Goal: Task Accomplishment & Management: Use online tool/utility

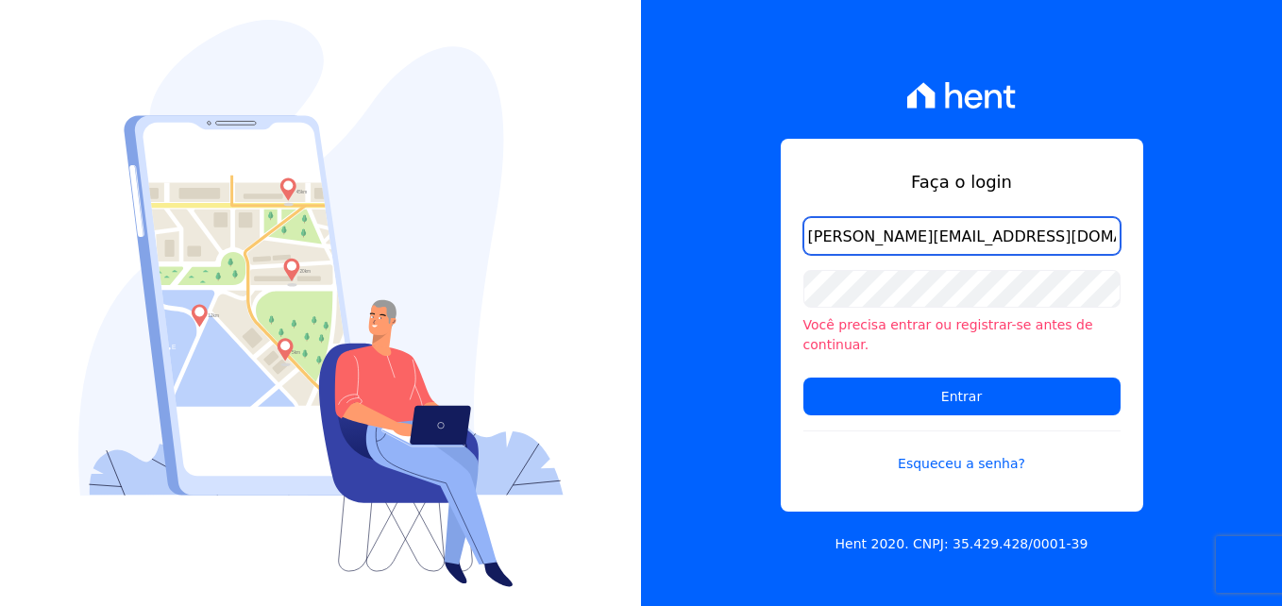
type input "[PERSON_NAME][EMAIL_ADDRESS][DOMAIN_NAME]"
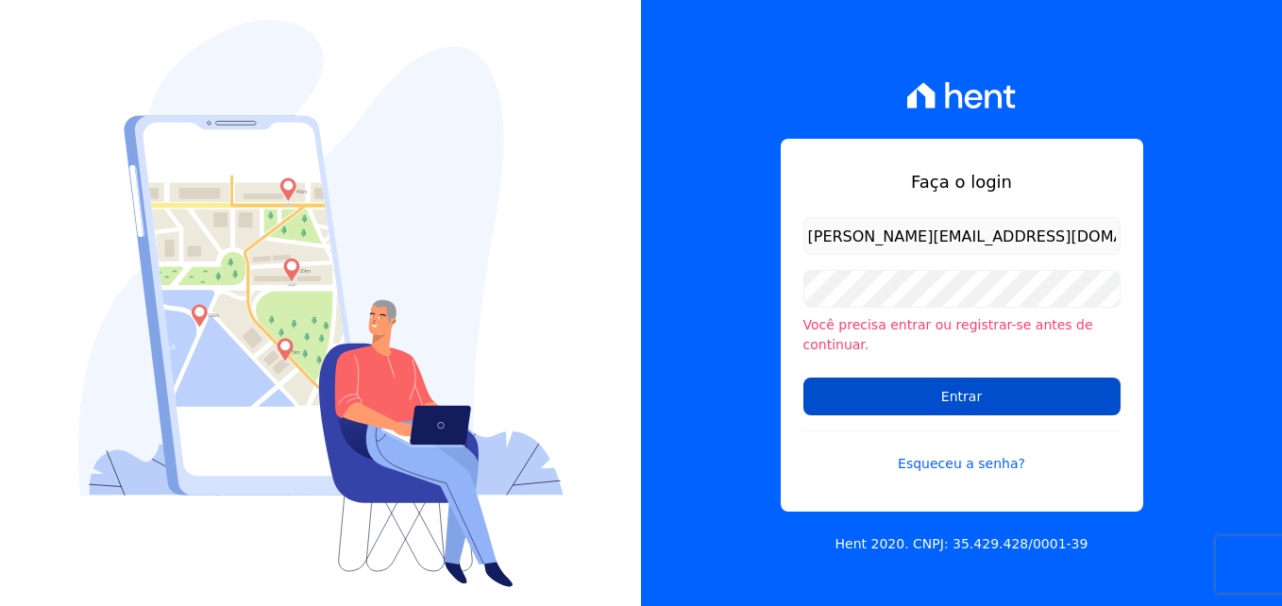
click at [909, 382] on input "Entrar" at bounding box center [961, 397] width 317 height 38
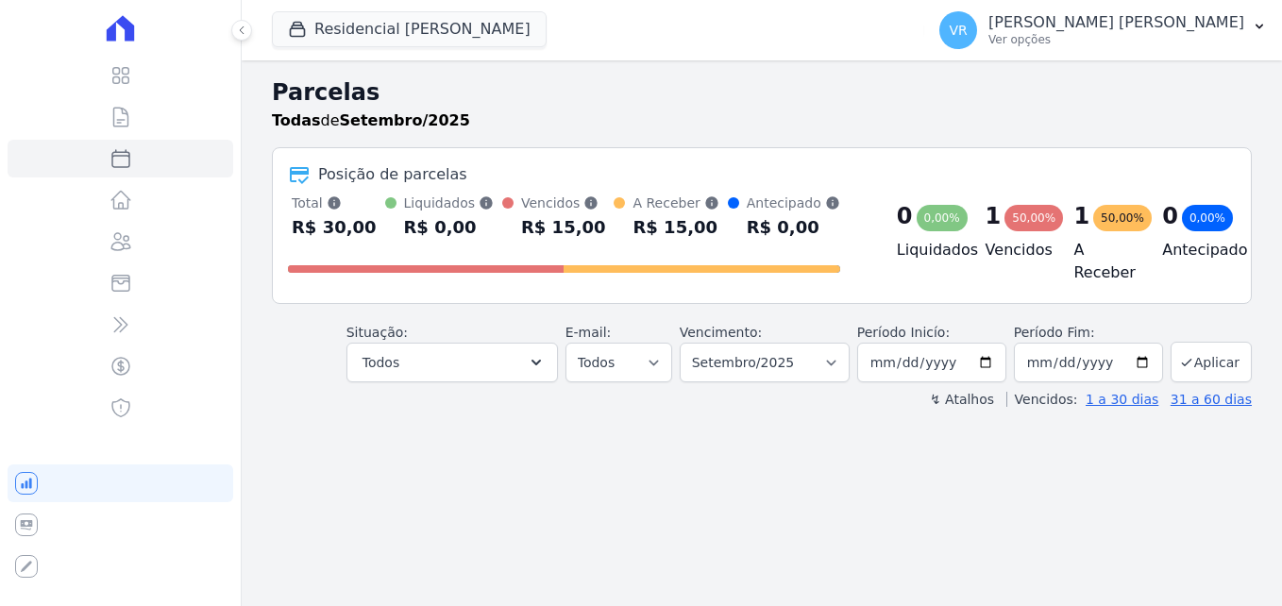
select select
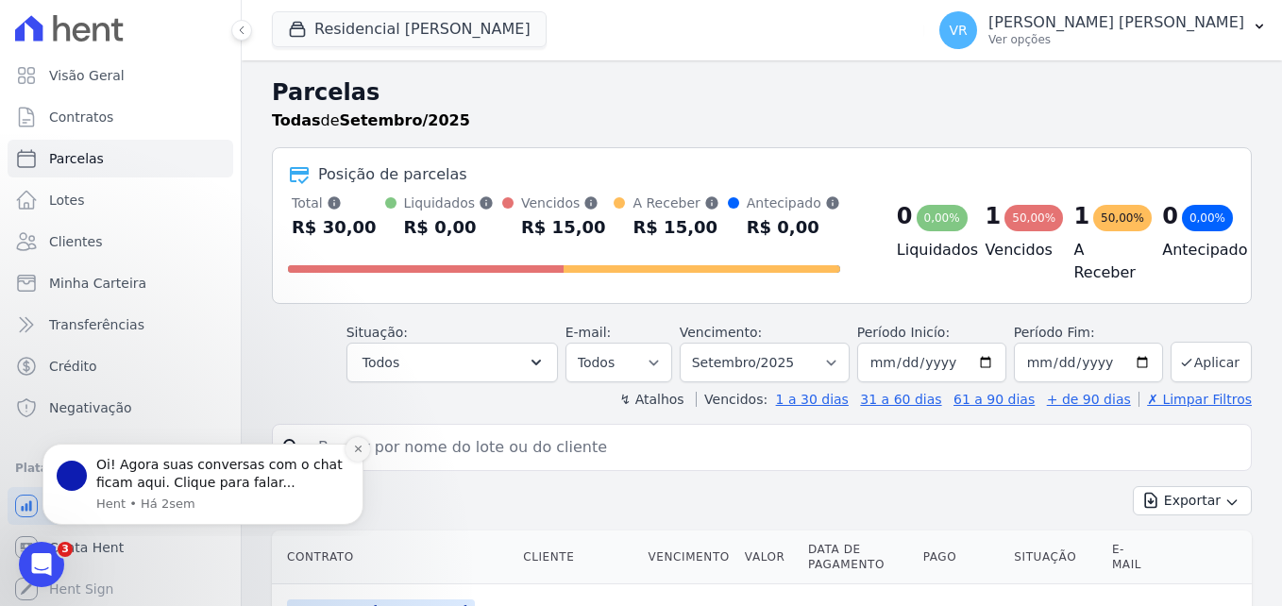
click at [360, 445] on icon "Dismiss notification" at bounding box center [358, 449] width 10 height 10
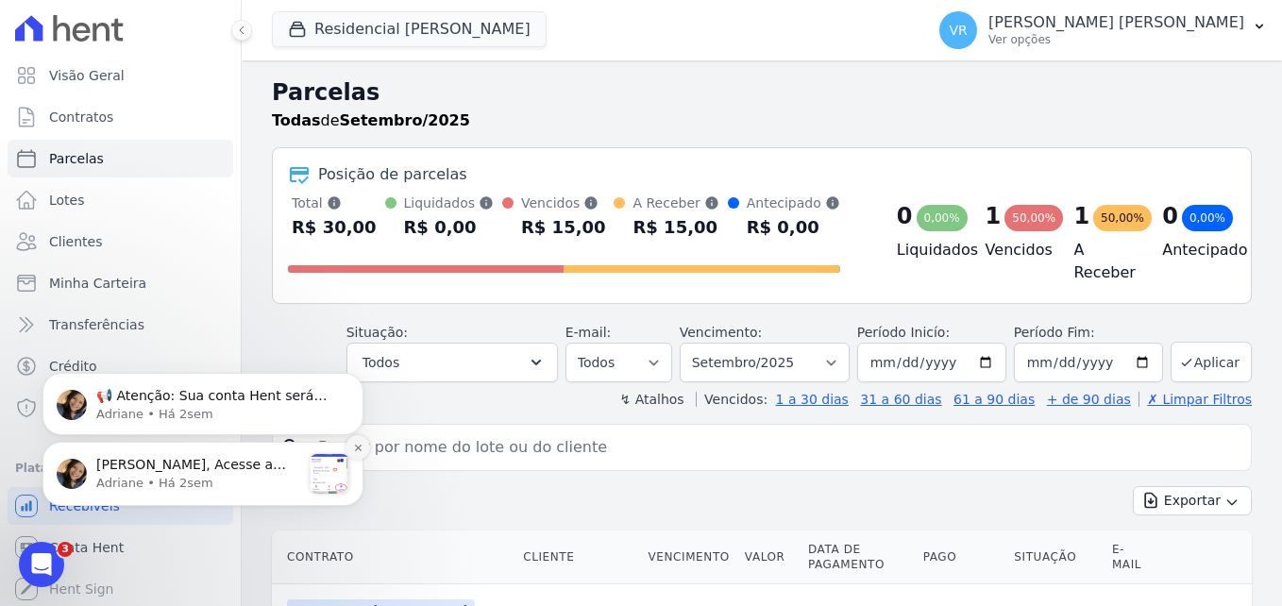
click at [359, 446] on icon "Dismiss notification" at bounding box center [358, 448] width 10 height 10
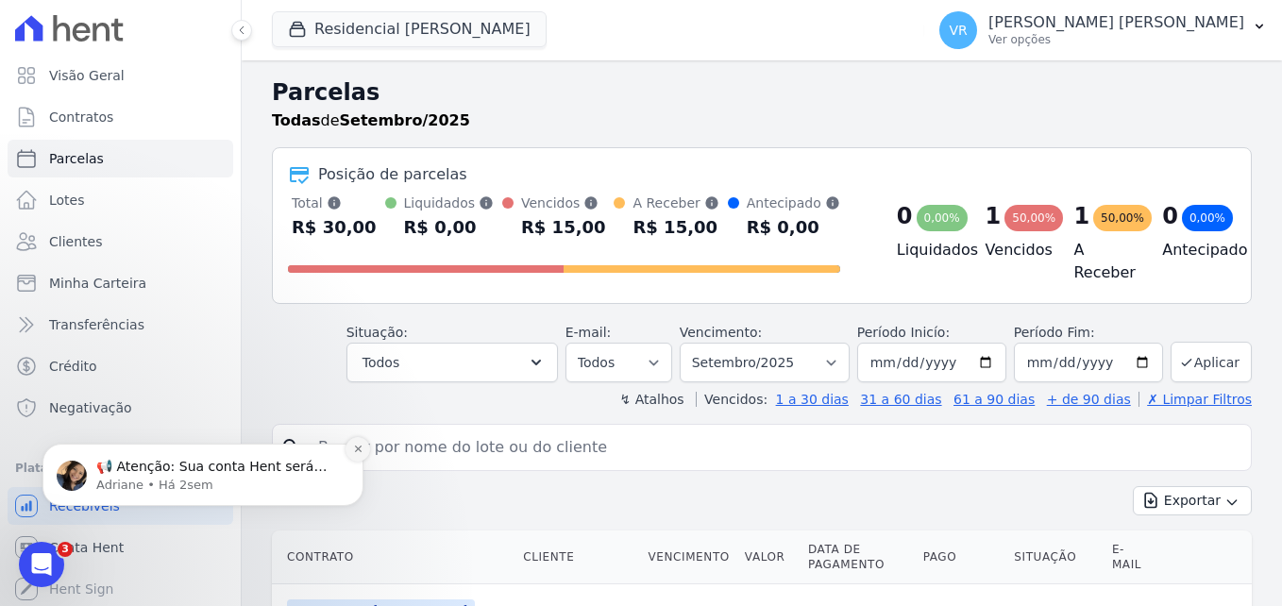
click at [356, 446] on icon "Dismiss notification" at bounding box center [358, 449] width 10 height 10
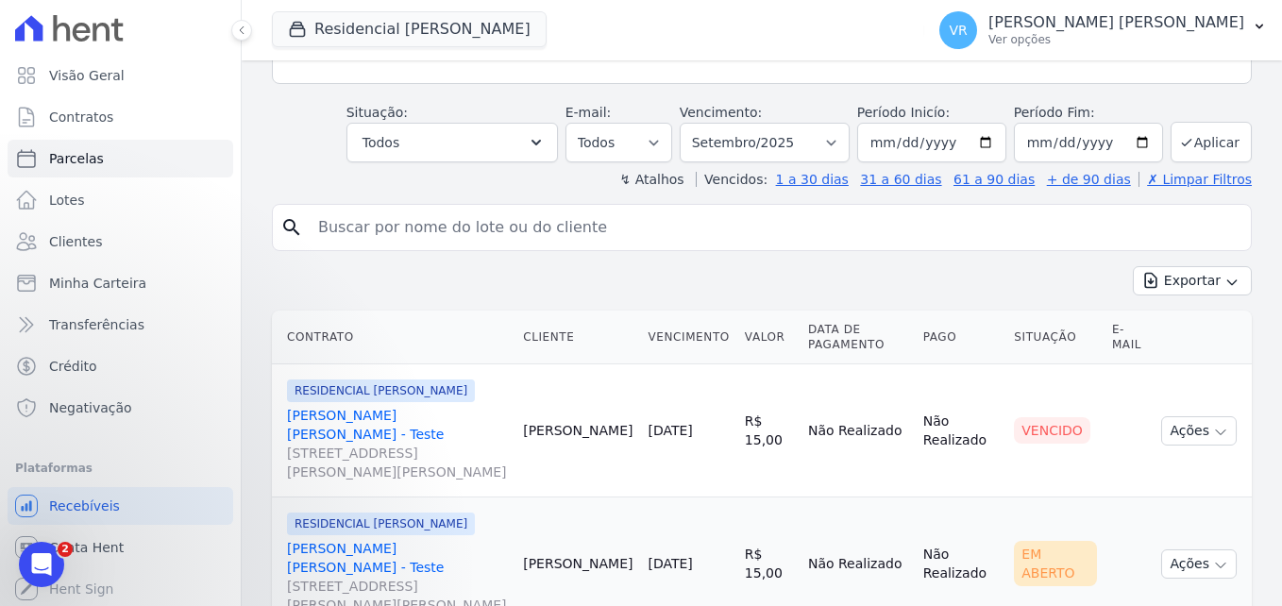
scroll to position [264, 0]
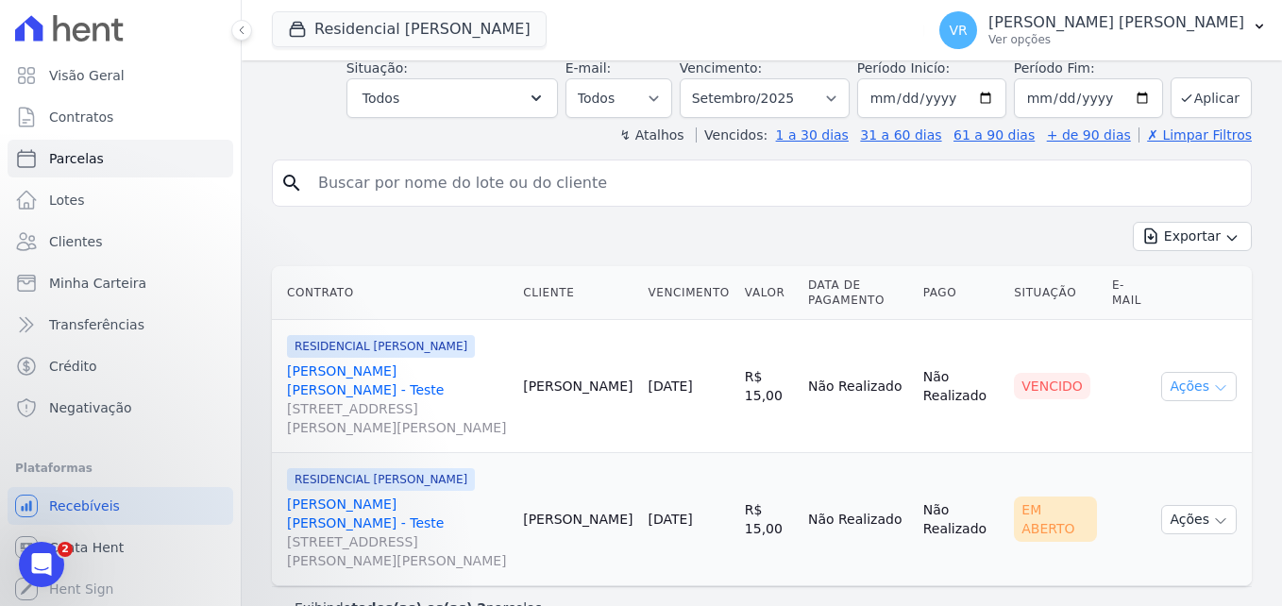
click at [1179, 372] on button "Ações" at bounding box center [1199, 386] width 76 height 29
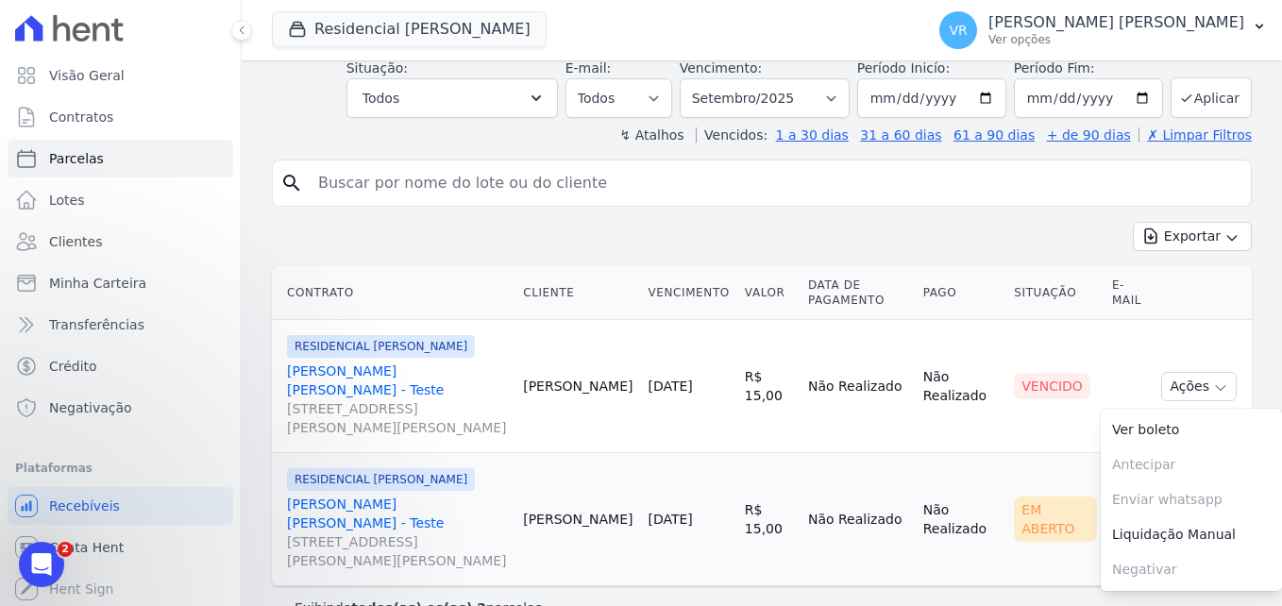
click at [1105, 353] on td "Cliente sem endereço de e-mail" at bounding box center [1130, 386] width 50 height 133
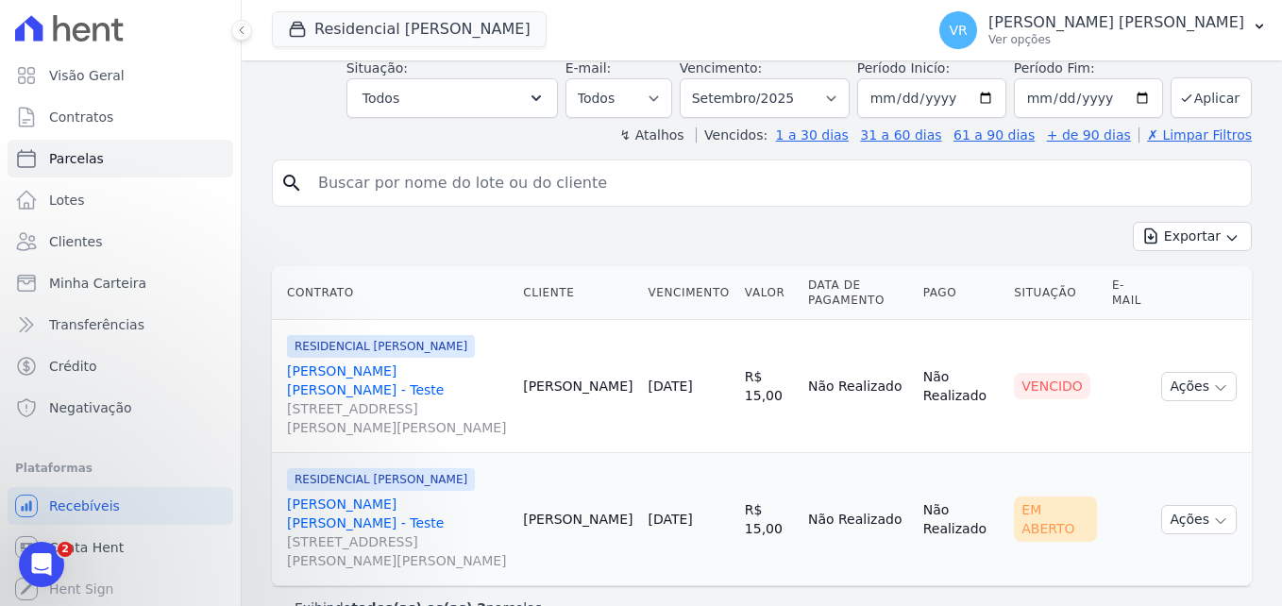
scroll to position [2, 0]
click at [76, 364] on span "Crédito" at bounding box center [73, 364] width 48 height 19
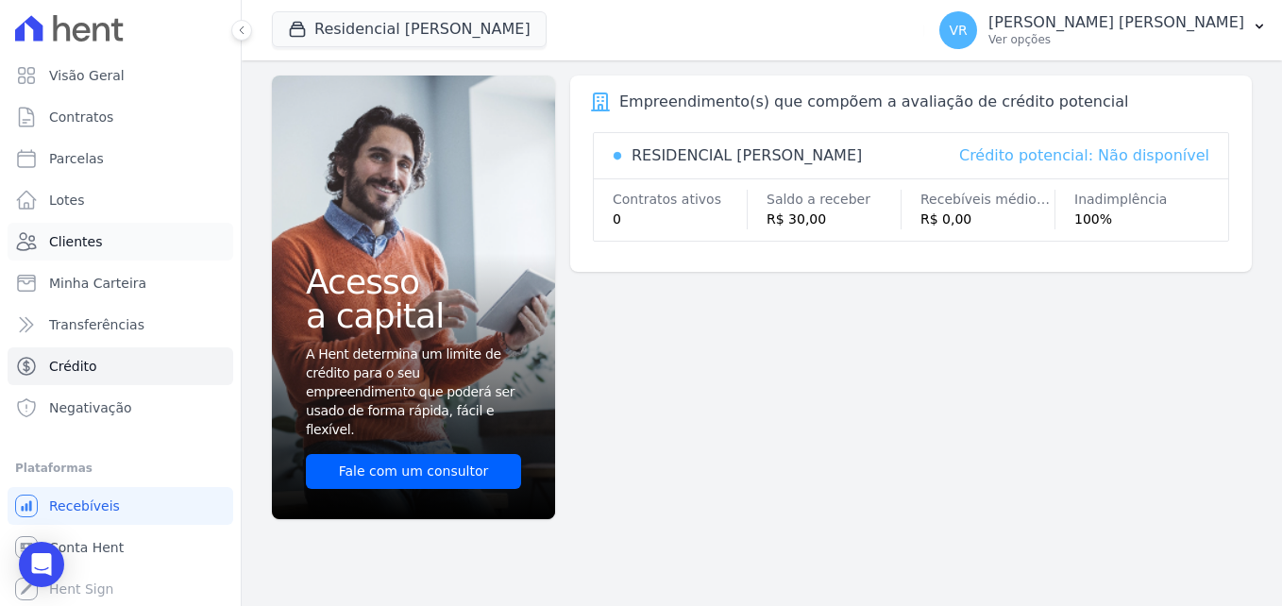
click at [92, 239] on span "Clientes" at bounding box center [75, 241] width 53 height 19
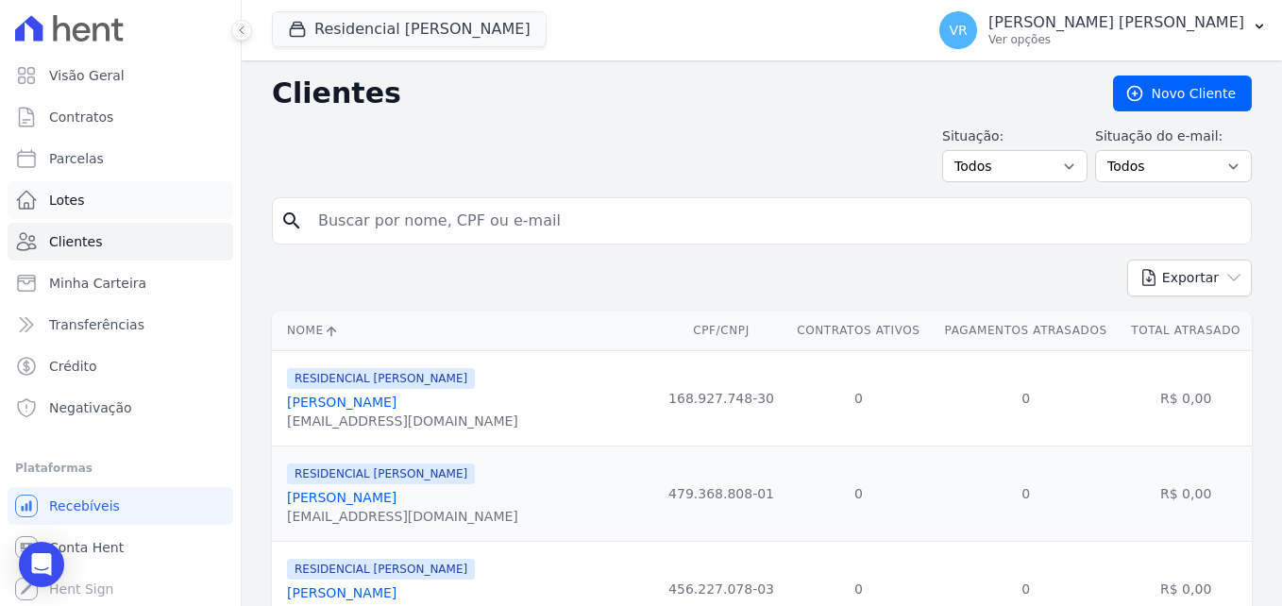
click at [87, 203] on link "Lotes" at bounding box center [121, 200] width 226 height 38
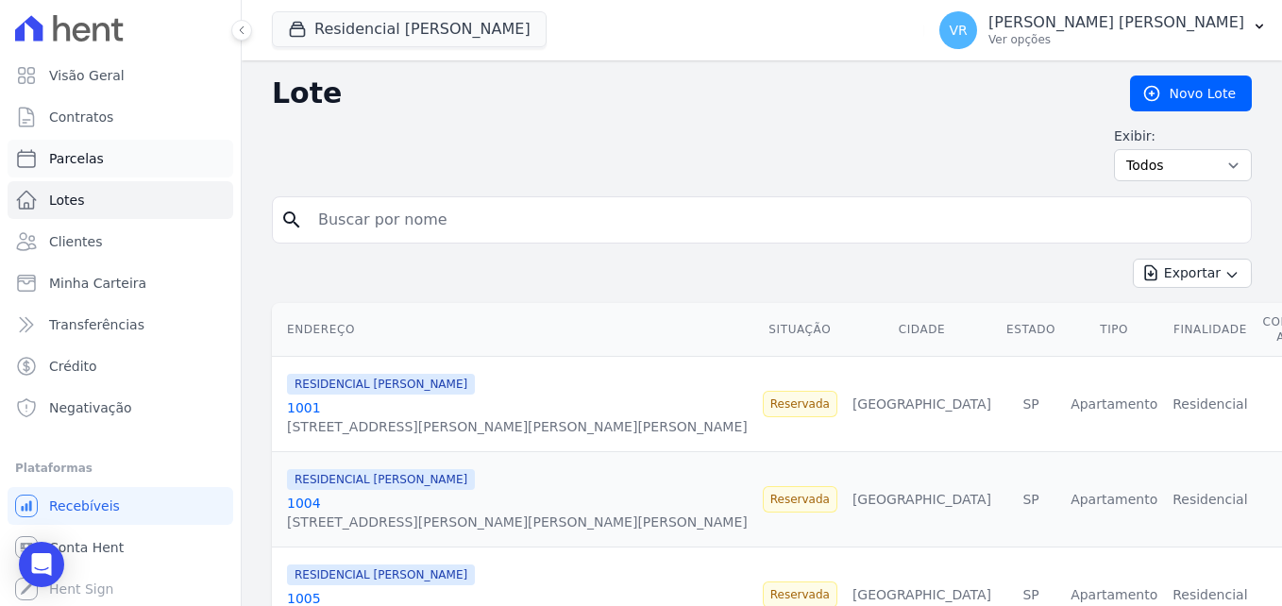
click at [101, 156] on link "Parcelas" at bounding box center [121, 159] width 226 height 38
select select
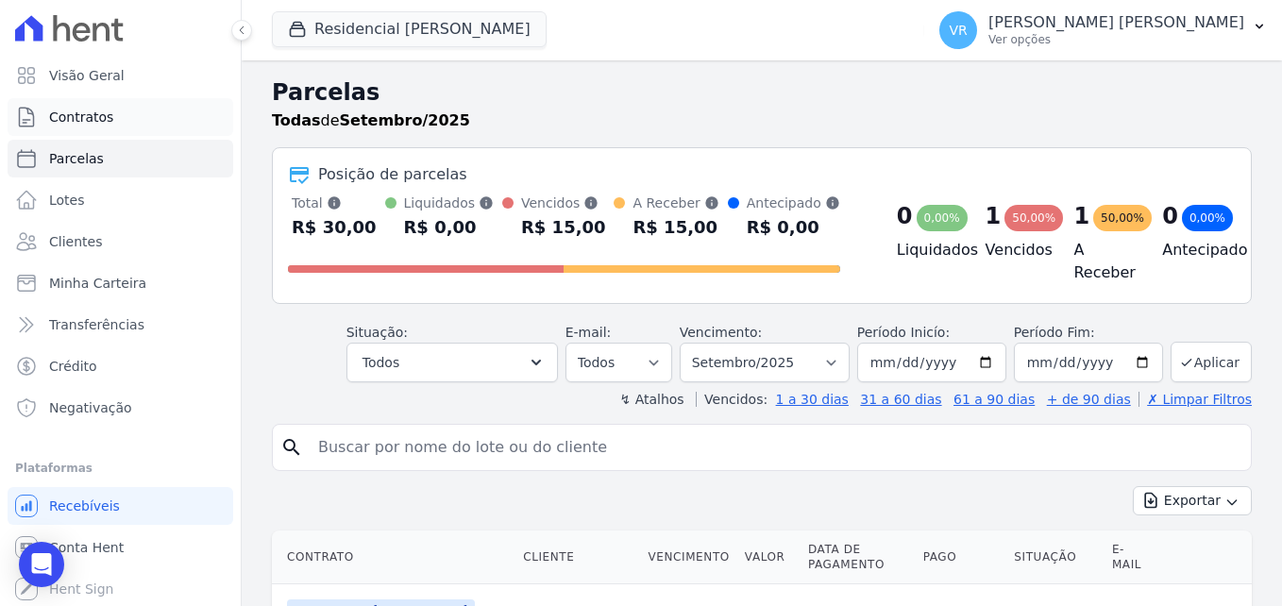
click at [62, 114] on span "Contratos" at bounding box center [81, 117] width 64 height 19
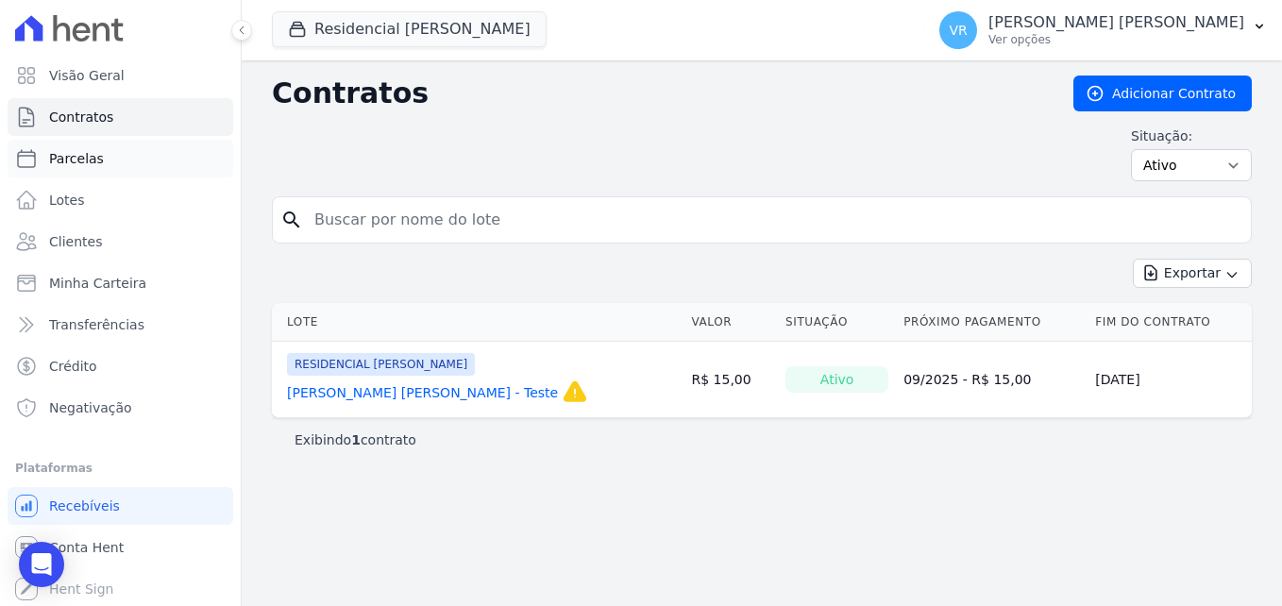
click at [87, 162] on span "Parcelas" at bounding box center [76, 158] width 55 height 19
select select
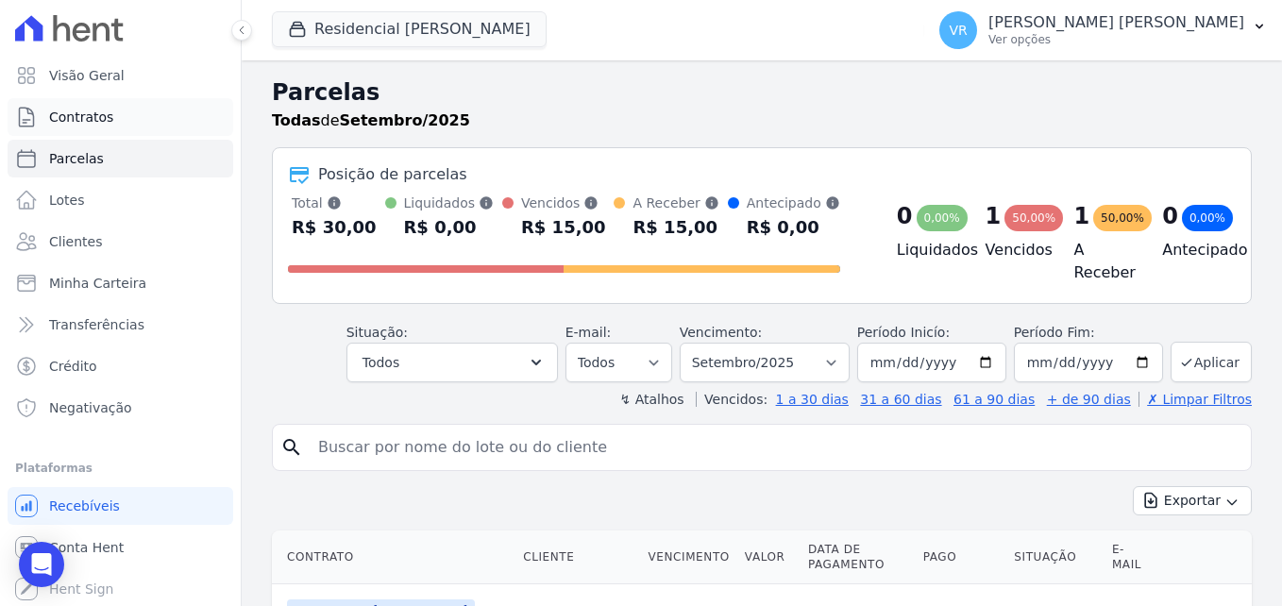
click at [78, 116] on span "Contratos" at bounding box center [81, 117] width 64 height 19
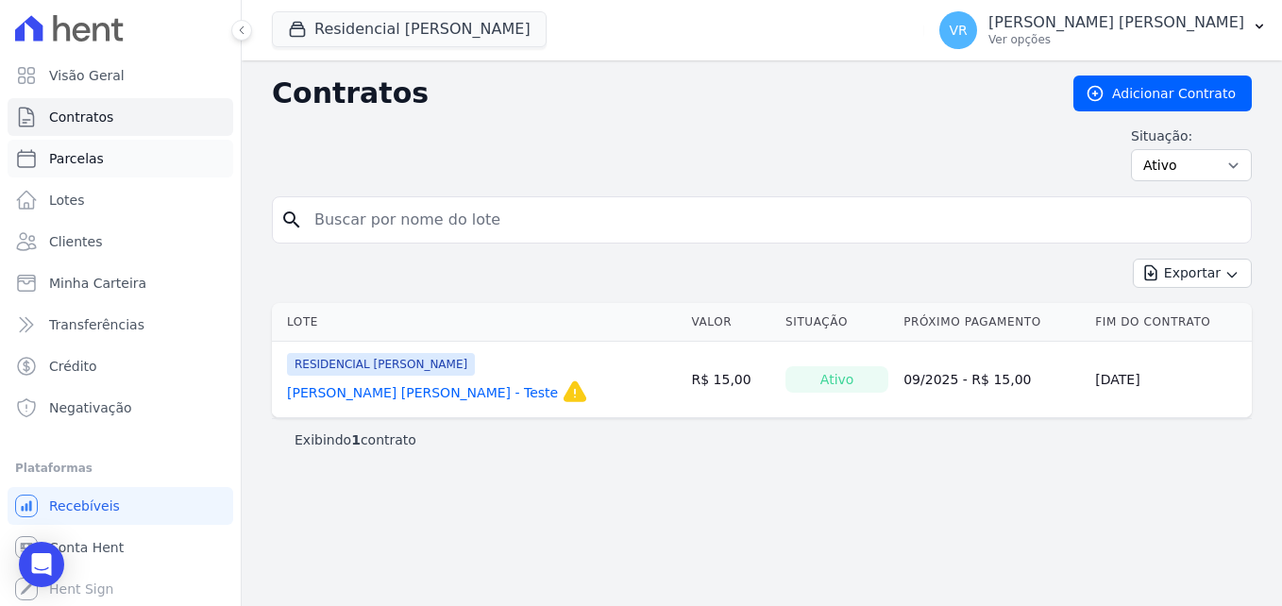
click at [82, 147] on link "Parcelas" at bounding box center [121, 159] width 226 height 38
select select
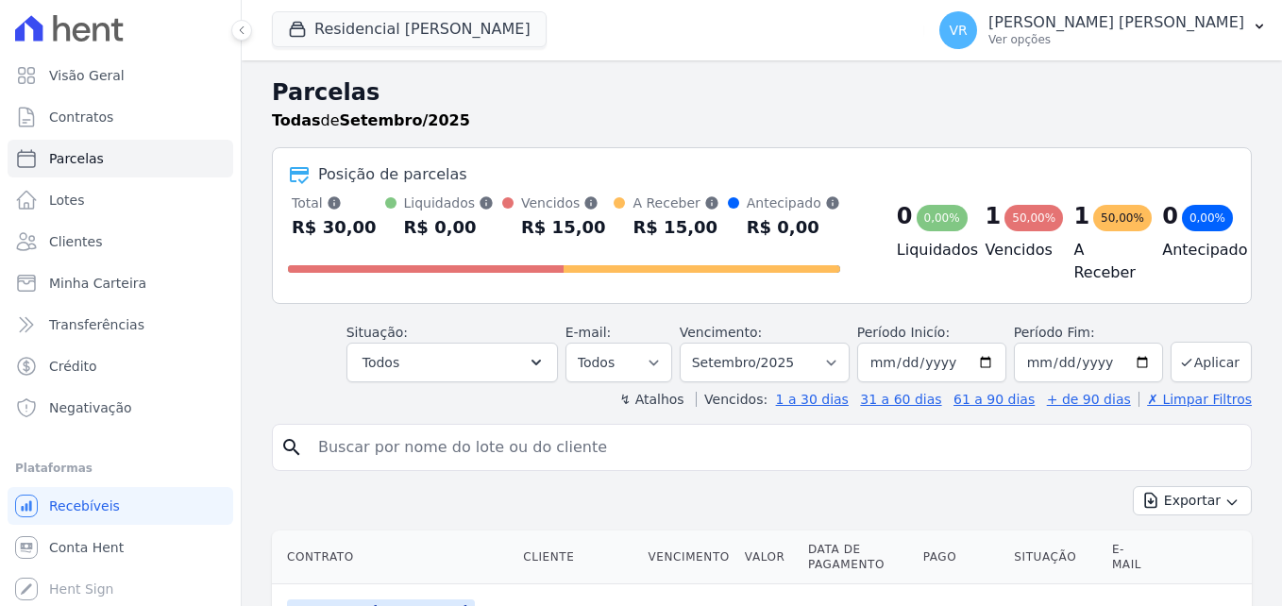
select select
click at [77, 190] on link "Lotes" at bounding box center [121, 200] width 226 height 38
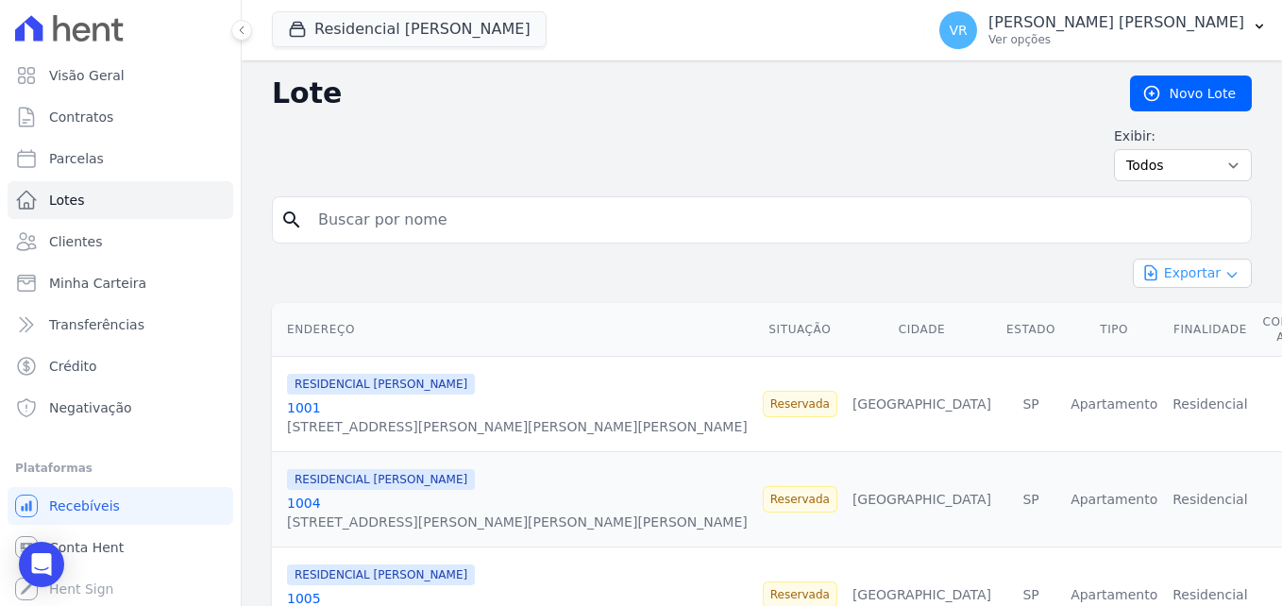
click at [1224, 270] on icon "button" at bounding box center [1231, 274] width 15 height 15
click at [80, 539] on span "Conta Hent" at bounding box center [86, 545] width 75 height 19
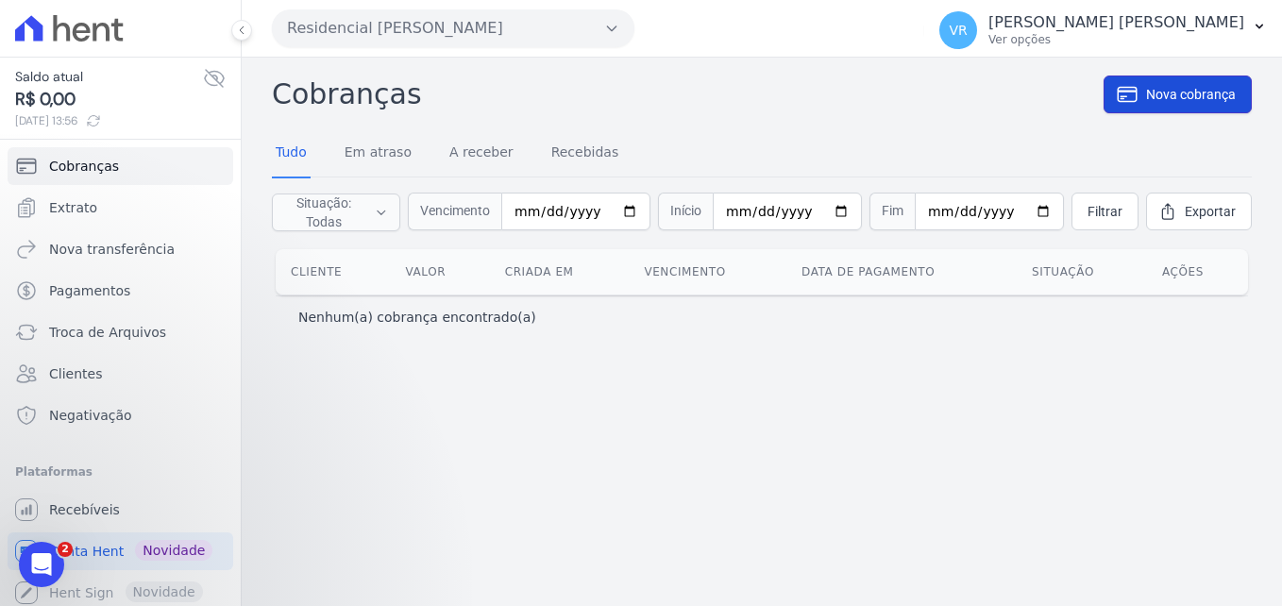
click at [1157, 104] on link "Nova cobrança" at bounding box center [1178, 95] width 148 height 38
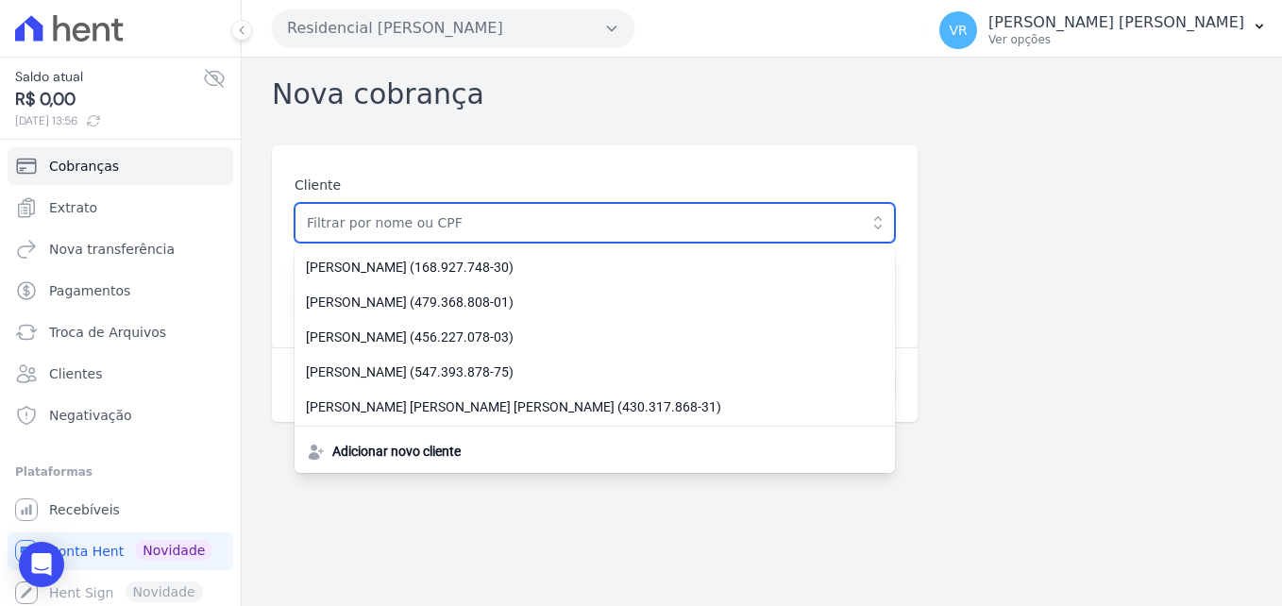
click at [766, 218] on input "text" at bounding box center [595, 223] width 600 height 40
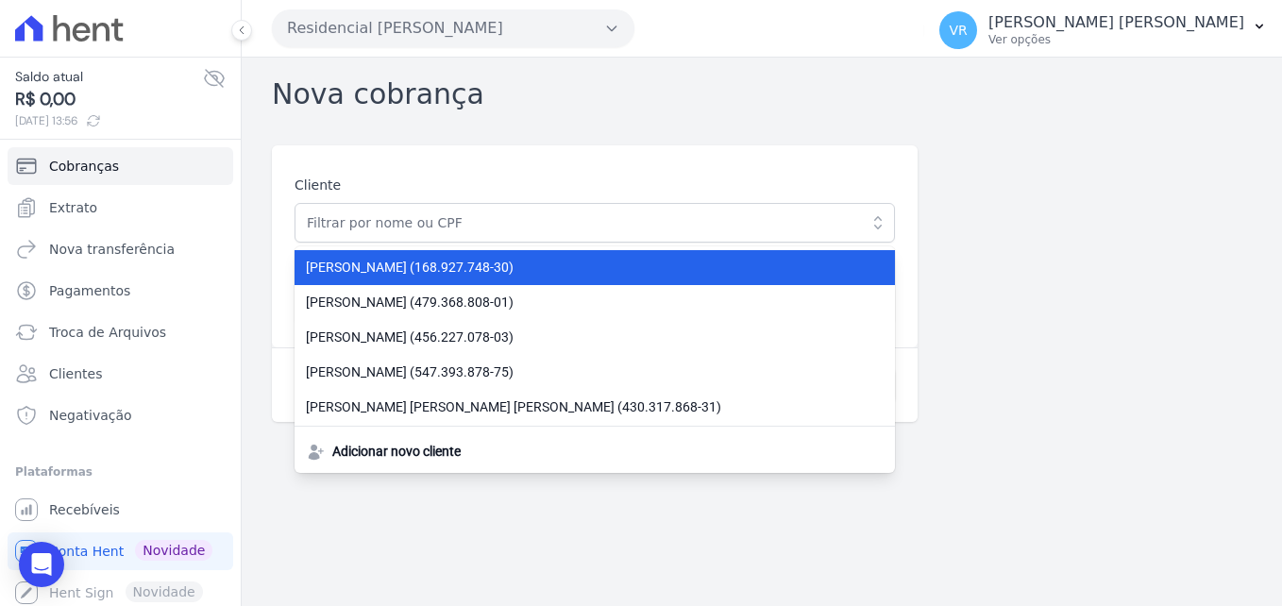
click at [566, 283] on li "ALEX FERREIRA DE ALKAMIN (168.927.748-30)" at bounding box center [595, 267] width 600 height 35
type input "ALEX FERREIRA DE ALKAMIN"
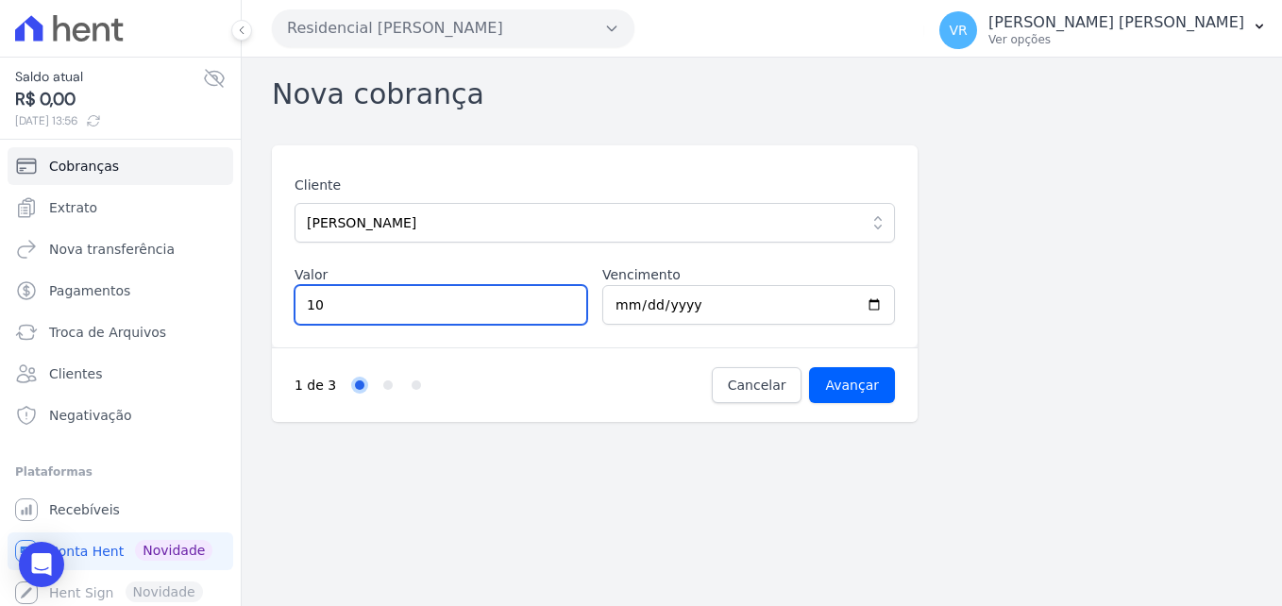
type input "10"
click at [562, 304] on input "10" at bounding box center [441, 305] width 293 height 40
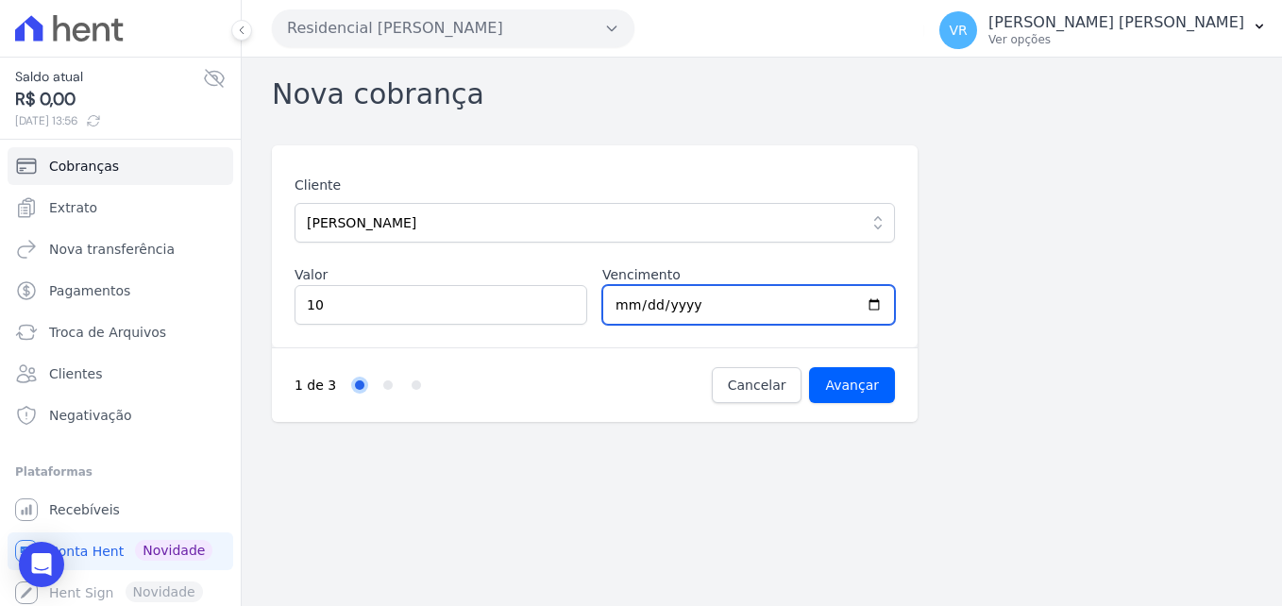
click at [648, 294] on input "2025-09-26" at bounding box center [748, 305] width 293 height 40
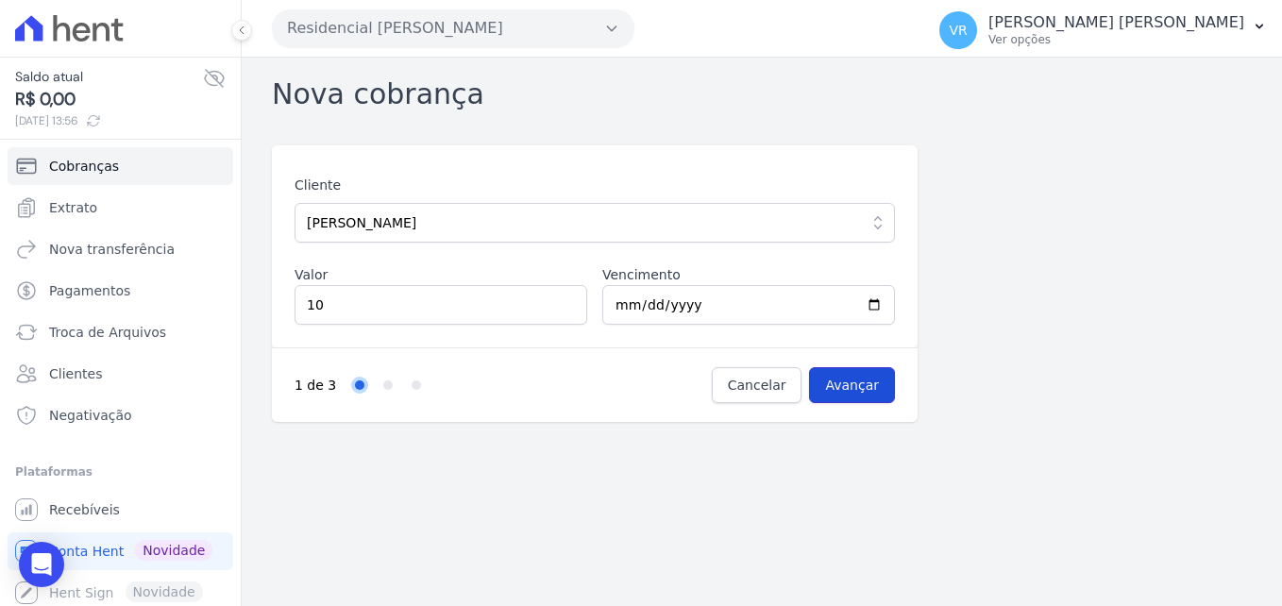
click at [846, 381] on input "Avançar" at bounding box center [852, 385] width 86 height 36
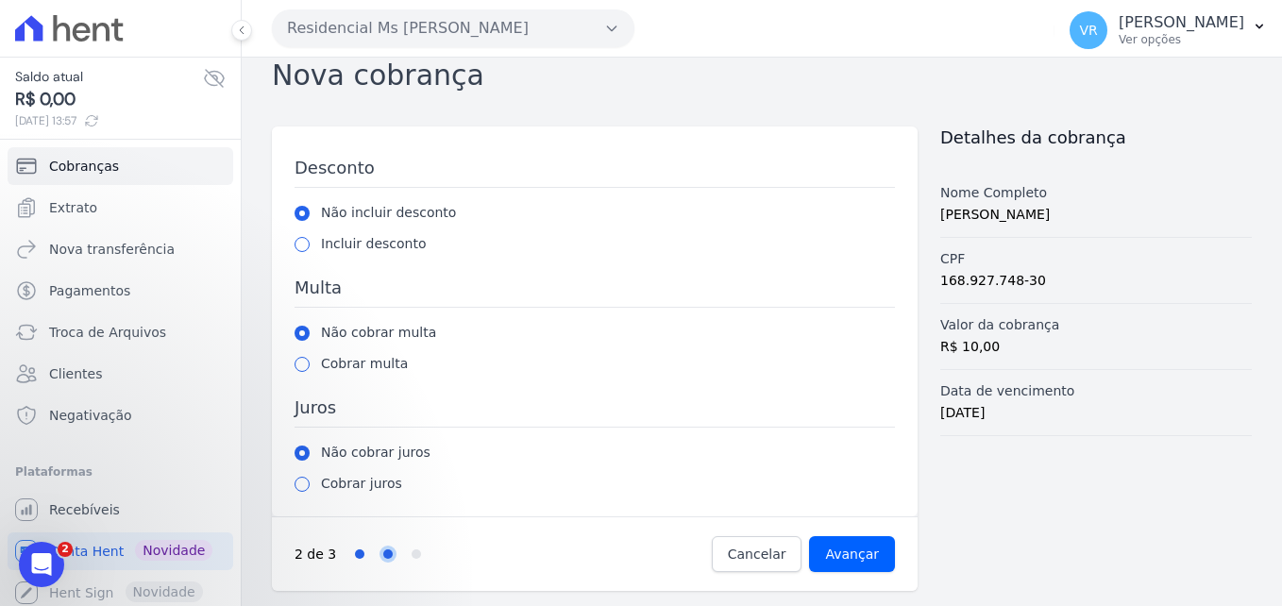
scroll to position [18, 0]
click at [751, 563] on span "Cancelar" at bounding box center [757, 555] width 59 height 19
